Goal: Task Accomplishment & Management: Manage account settings

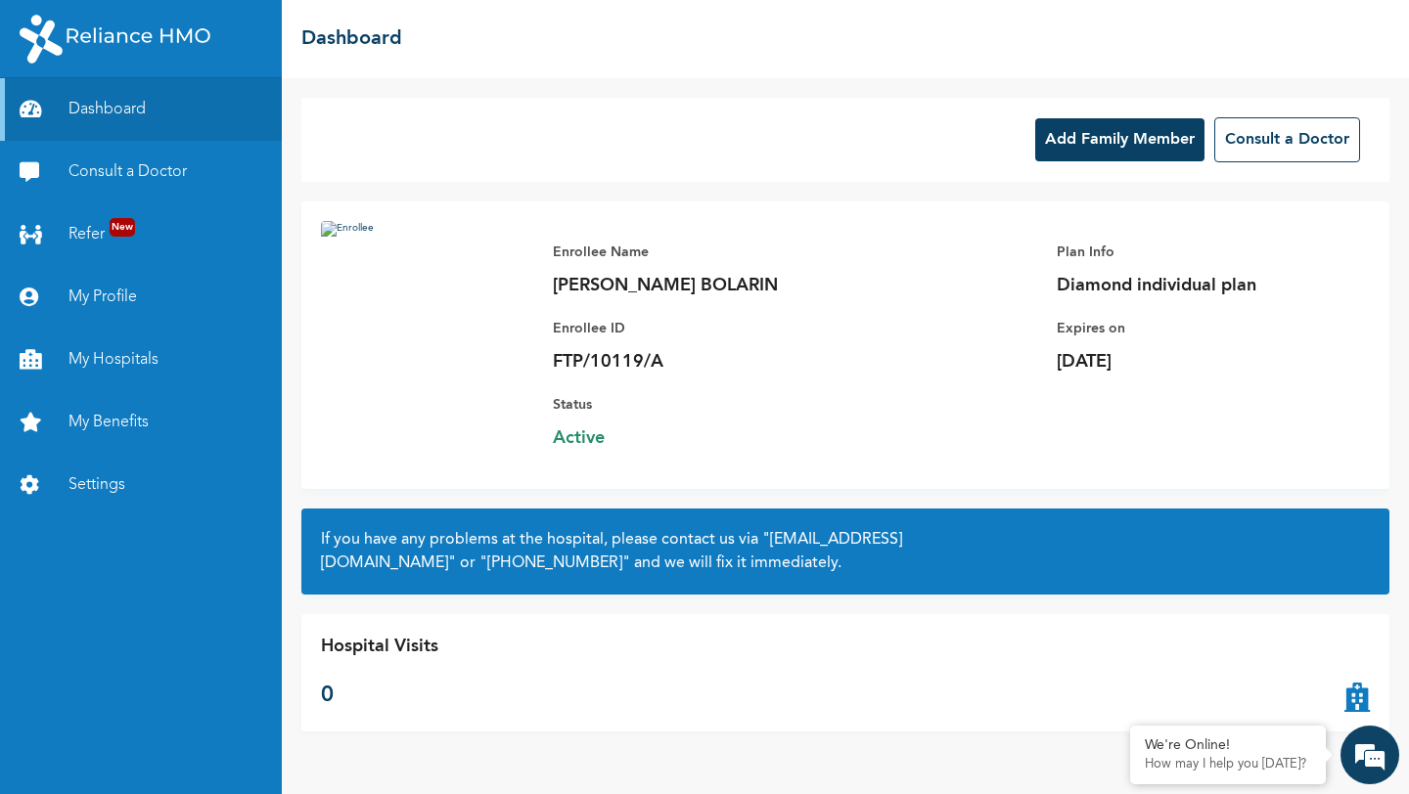
click at [1084, 147] on button "Add Family Member" at bounding box center [1119, 139] width 169 height 43
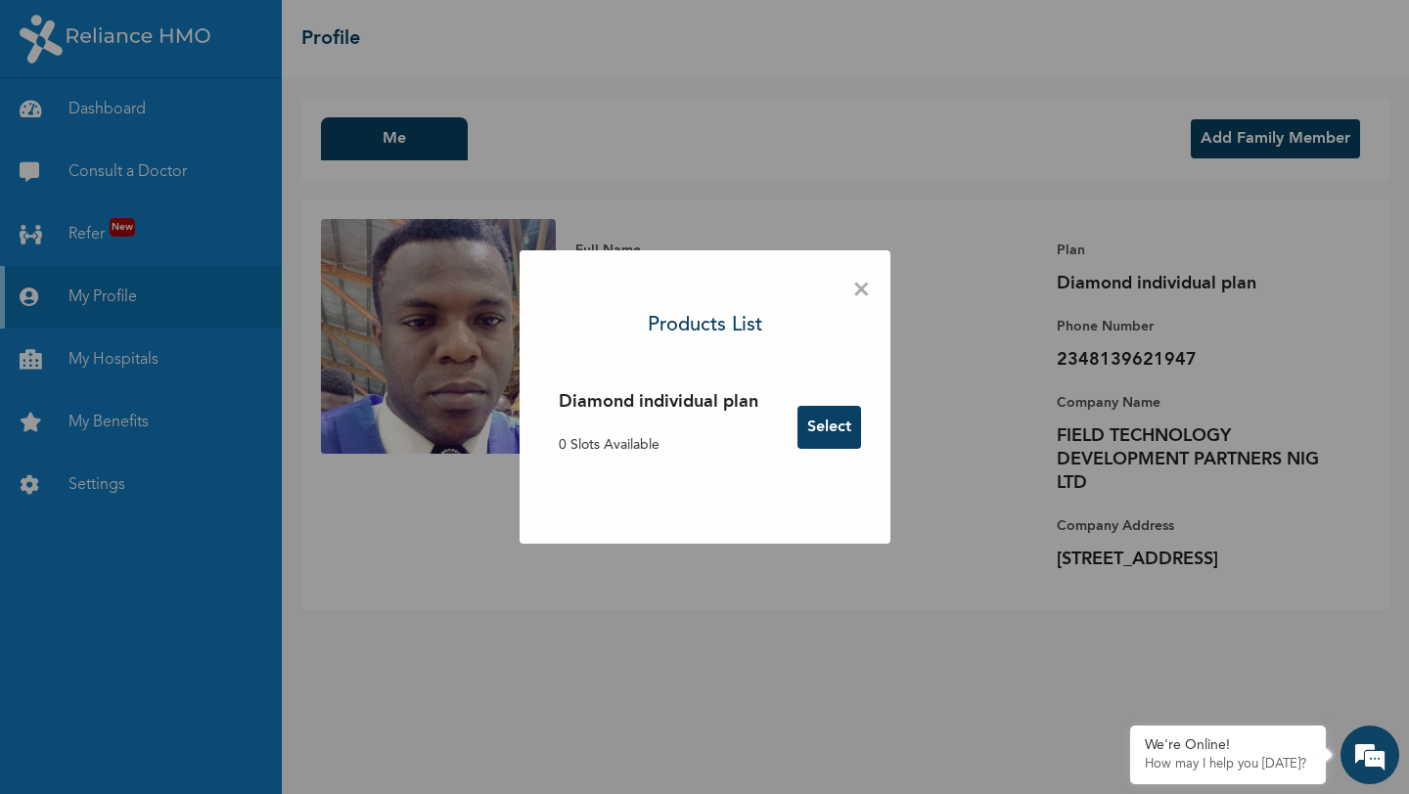
click at [863, 288] on span "×" at bounding box center [861, 290] width 19 height 41
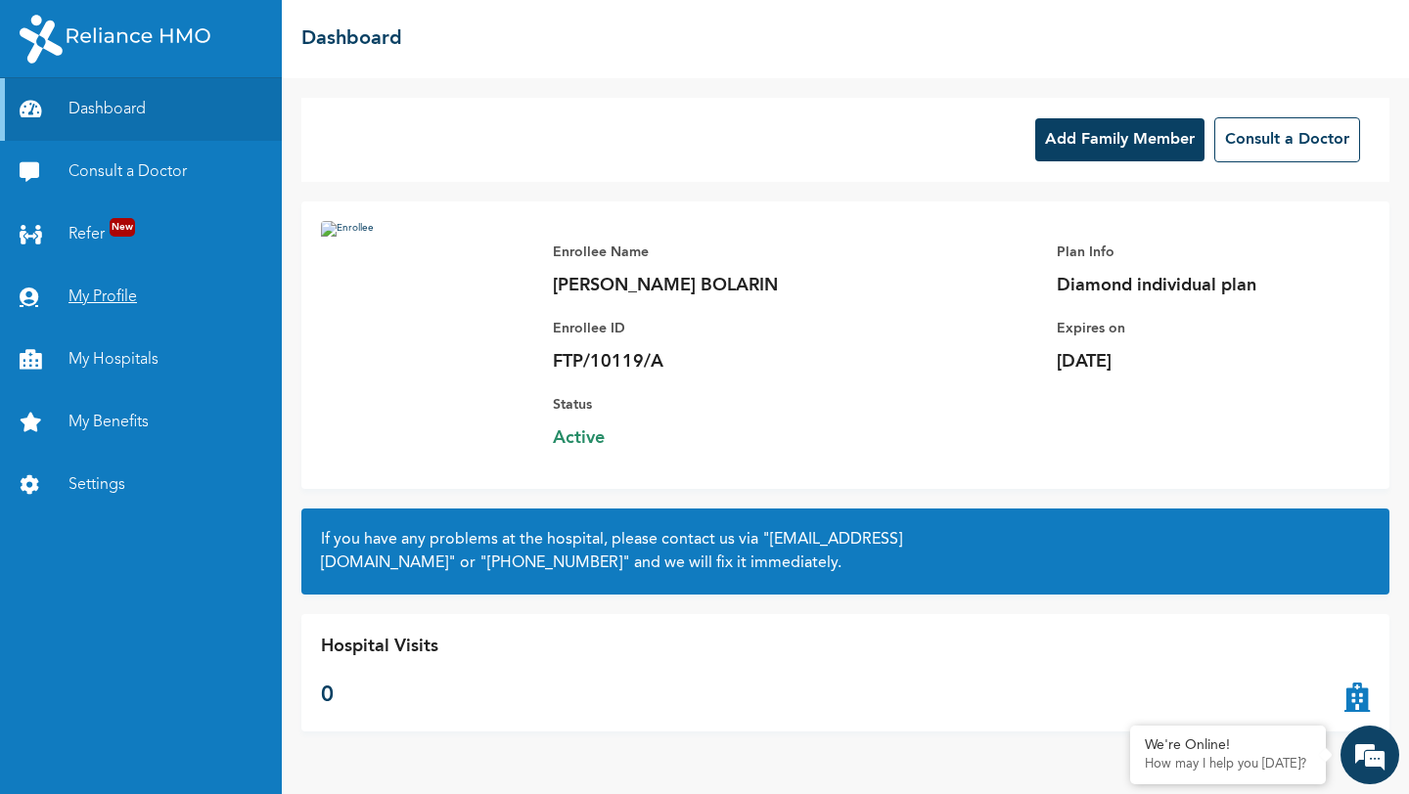
click at [113, 301] on link "My Profile" at bounding box center [141, 297] width 282 height 63
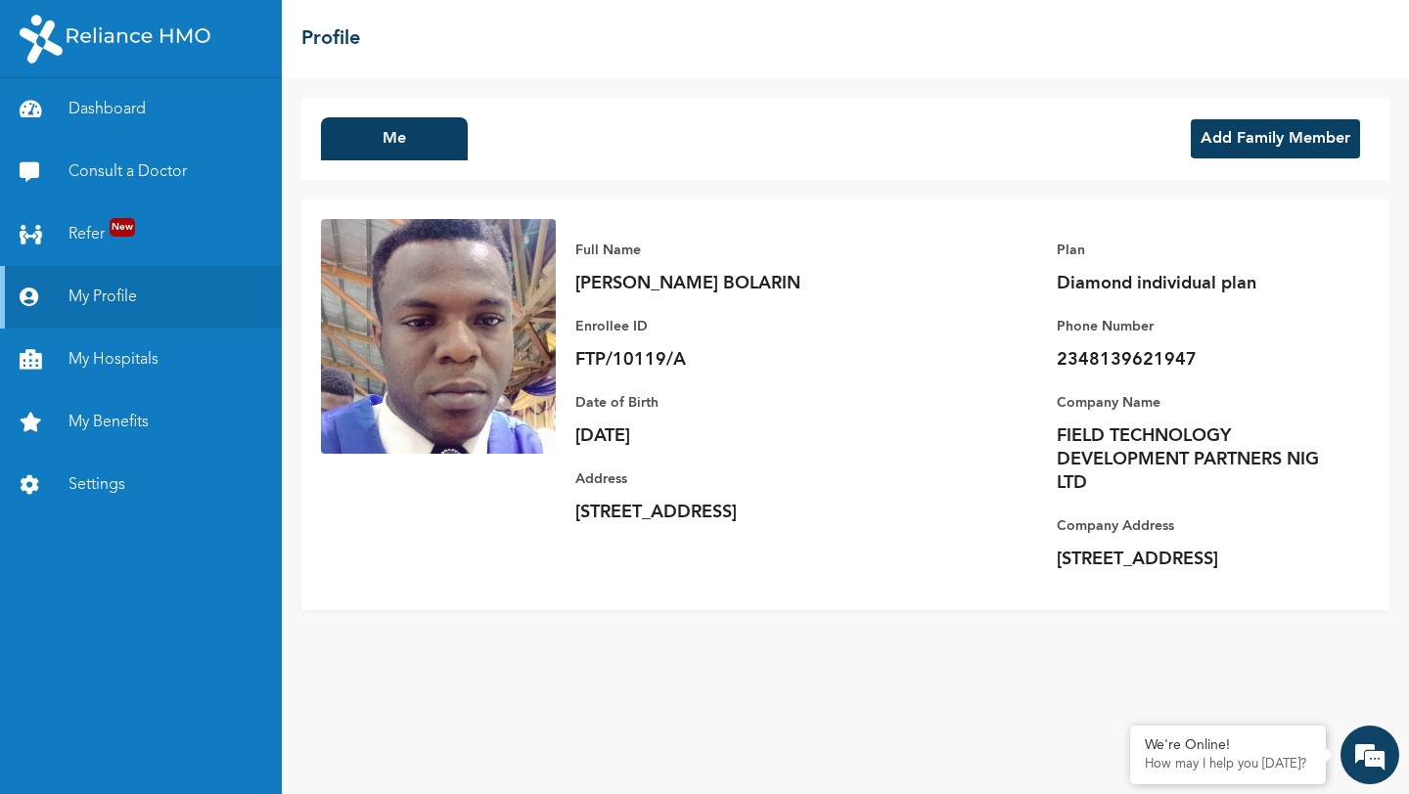
click at [1245, 146] on button "Add Family Member" at bounding box center [1275, 138] width 169 height 39
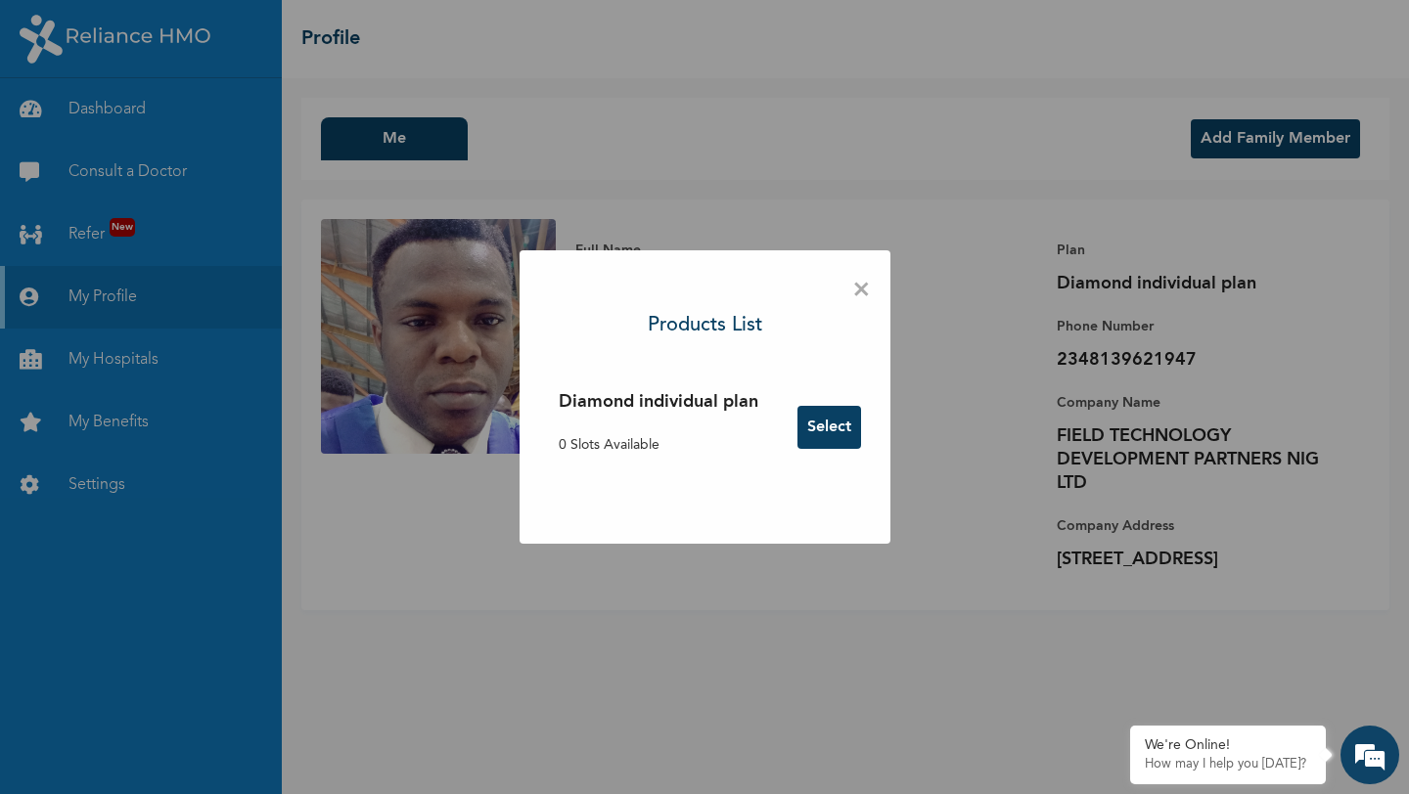
click at [828, 428] on button "Select" at bounding box center [829, 427] width 64 height 43
